Goal: Check status: Check status

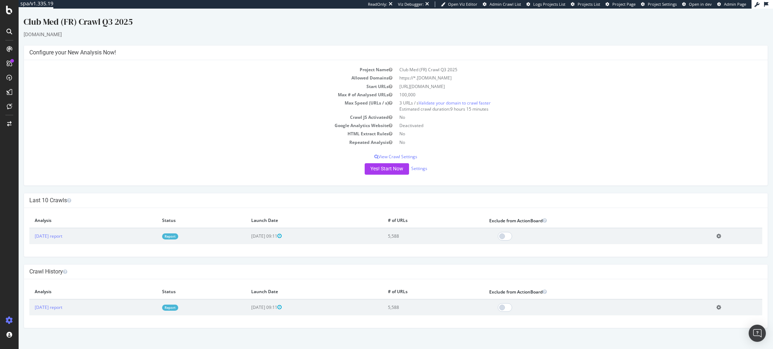
click at [178, 238] on link "Report" at bounding box center [170, 236] width 16 height 6
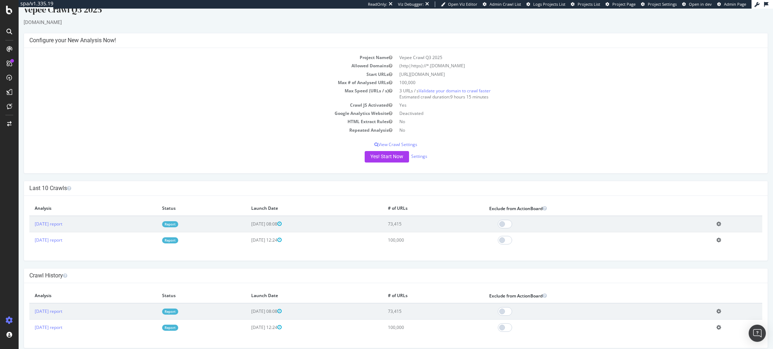
scroll to position [13, 0]
click at [178, 221] on link "Report" at bounding box center [170, 223] width 16 height 6
